Goal: Task Accomplishment & Management: Manage account settings

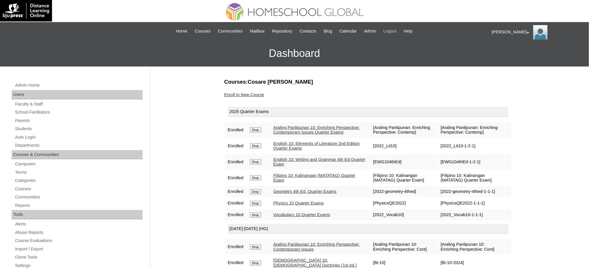
click at [397, 33] on span "Logout" at bounding box center [390, 31] width 13 height 7
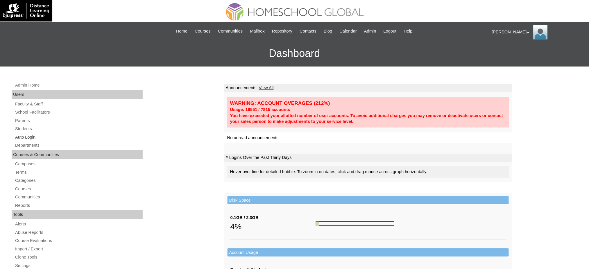
click at [34, 136] on link "Auto Login" at bounding box center [79, 137] width 128 height 7
